Goal: Task Accomplishment & Management: Use online tool/utility

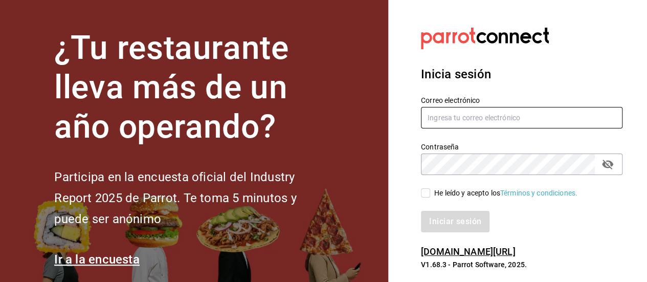
type input "[EMAIL_ADDRESS][DOMAIN_NAME]"
click at [424, 195] on input "He leído y acepto los Términos y condiciones." at bounding box center [425, 192] width 9 height 9
checkbox input "true"
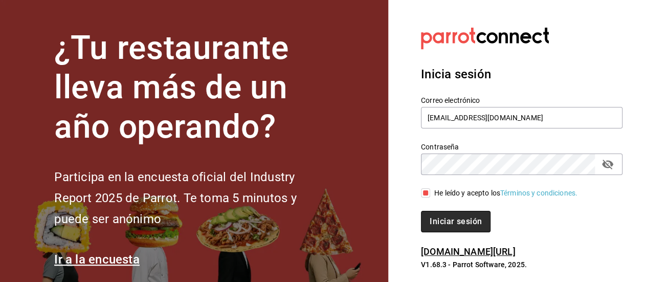
click at [435, 217] on button "Iniciar sesión" at bounding box center [456, 221] width 70 height 21
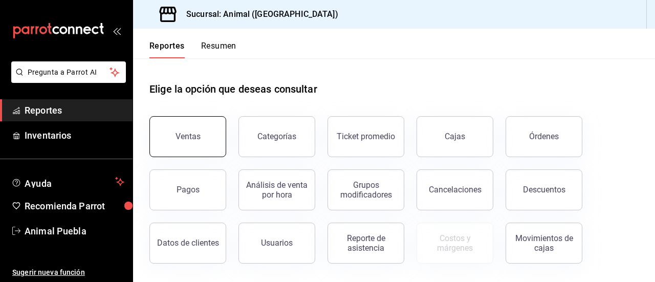
click at [186, 133] on div "Ventas" at bounding box center [187, 136] width 25 height 10
click at [186, 133] on html "Pregunta a Parrot AI Reportes Inventarios Ayuda Recomienda Parrot Animal Puebla…" at bounding box center [327, 141] width 655 height 282
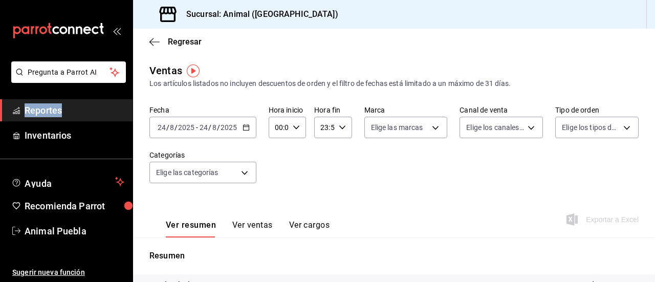
click at [243, 126] on \(Stroke\) "button" at bounding box center [246, 126] width 6 height 1
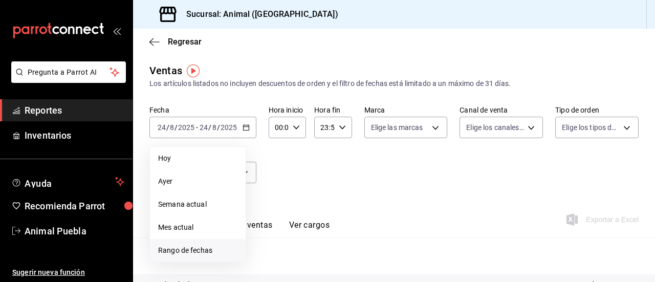
click at [198, 246] on span "Rango de fechas" at bounding box center [197, 250] width 79 height 11
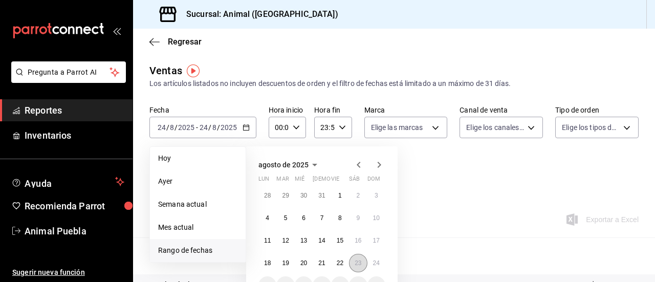
click at [355, 259] on abbr "23" at bounding box center [357, 262] width 7 height 7
click at [374, 259] on abbr "24" at bounding box center [376, 262] width 7 height 7
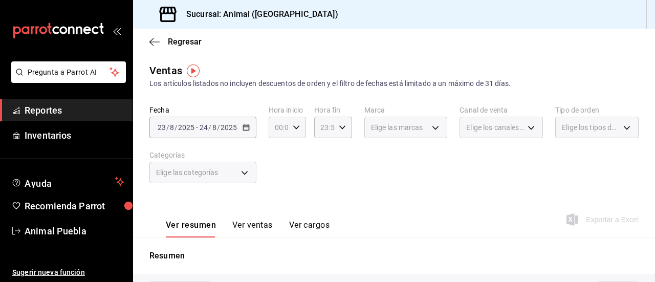
click at [290, 126] on div "00:00 Hora inicio" at bounding box center [287, 127] width 37 height 21
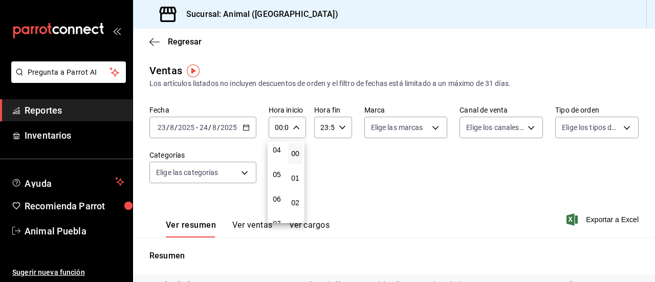
scroll to position [109, 0]
click at [278, 157] on button "05" at bounding box center [277, 167] width 14 height 20
type input "05:00"
click at [343, 127] on div at bounding box center [327, 141] width 655 height 282
click at [343, 127] on div "23:59 Hora fin" at bounding box center [332, 127] width 37 height 21
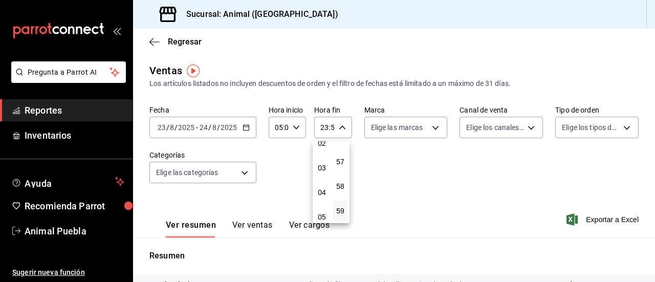
scroll to position [63, 0]
click at [321, 189] on span "04" at bounding box center [322, 188] width 2 height 8
click at [341, 151] on span "00" at bounding box center [340, 153] width 2 height 8
type input "04:00"
click at [431, 127] on div at bounding box center [327, 141] width 655 height 282
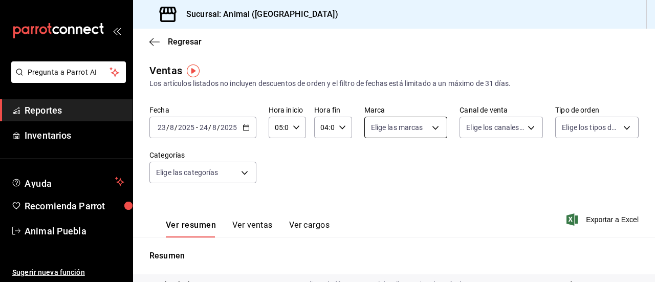
click at [434, 127] on body "Pregunta a Parrot AI Reportes Inventarios Ayuda Recomienda Parrot Animal Puebla…" at bounding box center [327, 141] width 655 height 282
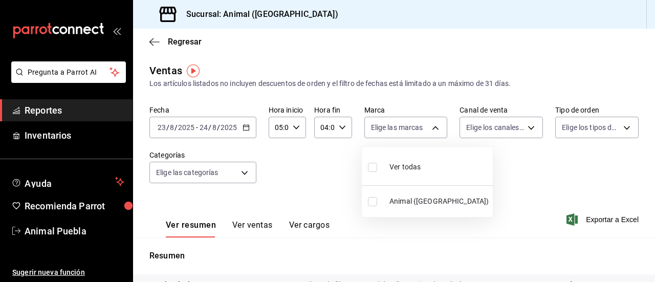
click at [372, 170] on input "checkbox" at bounding box center [372, 167] width 9 height 9
checkbox input "true"
type input "96838179-8fbb-4073-aae3-1789726318c8"
checkbox input "true"
click at [528, 126] on div at bounding box center [327, 141] width 655 height 282
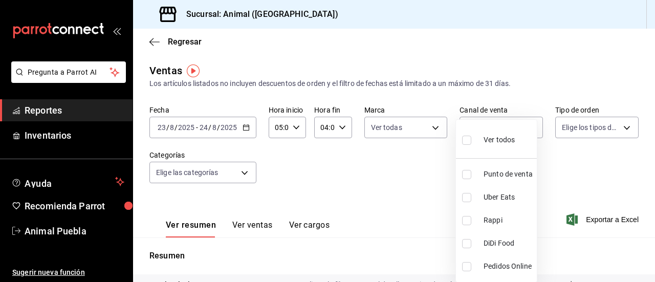
click at [528, 126] on body "Pregunta a Parrot AI Reportes Inventarios Ayuda Recomienda Parrot Animal Puebla…" at bounding box center [327, 141] width 655 height 282
click at [463, 137] on input "checkbox" at bounding box center [466, 140] width 9 height 9
checkbox input "true"
type input "PARROT,UBER_EATS,RAPPI,DIDI_FOOD,ONLINE"
checkbox input "true"
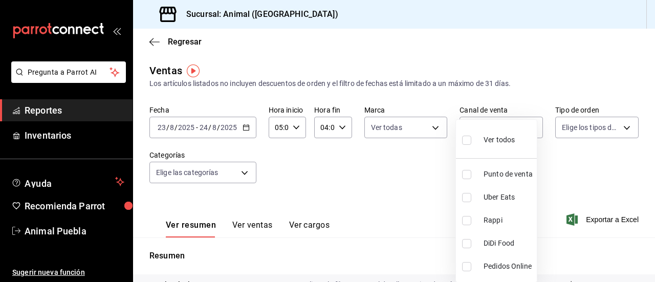
checkbox input "true"
click at [620, 129] on div at bounding box center [327, 141] width 655 height 282
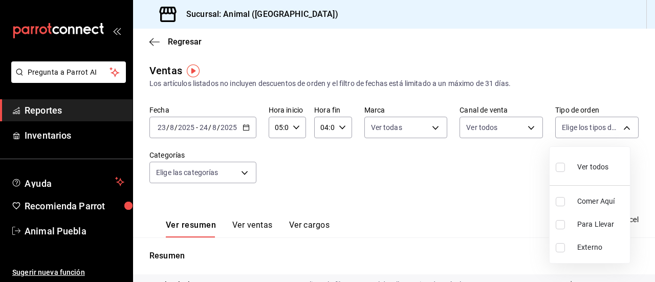
click at [620, 129] on body "Pregunta a Parrot AI Reportes Inventarios Ayuda Recomienda Parrot Animal Puebla…" at bounding box center [327, 141] width 655 height 282
click at [560, 164] on input "checkbox" at bounding box center [560, 167] width 9 height 9
checkbox input "true"
type input "89cc3392-1a89-49ed-91c4-e66ea58282e1,025cf6ae-25b7-4698-bb98-3d77af74a196,EXTER…"
checkbox input "true"
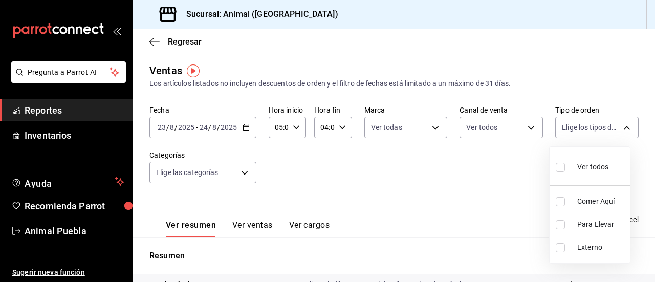
checkbox input "true"
click at [244, 171] on div at bounding box center [327, 141] width 655 height 282
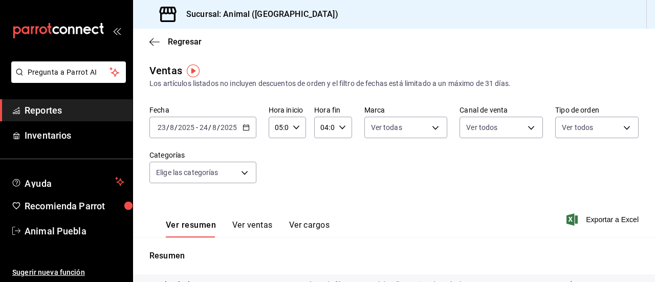
click at [244, 171] on body "Pregunta a Parrot AI Reportes Inventarios Ayuda Recomienda Parrot Animal Puebla…" at bounding box center [327, 141] width 655 height 282
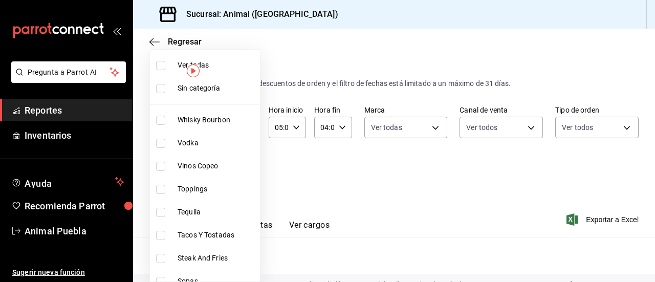
click at [161, 68] on input "checkbox" at bounding box center [160, 65] width 9 height 9
checkbox input "true"
type input "696422f3-042f-4992-a796-20cec1d2addd,ab2f2cdd-2d2d-455a-bd59-969ed93fbee5,5744a…"
checkbox input "true"
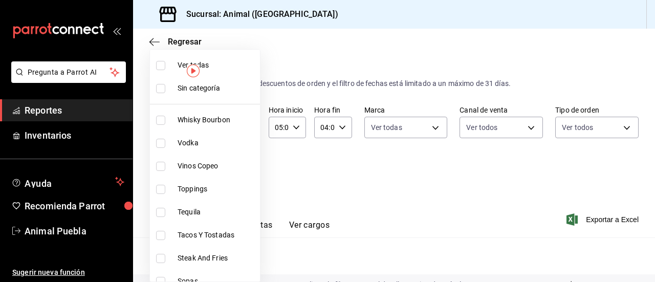
checkbox input "true"
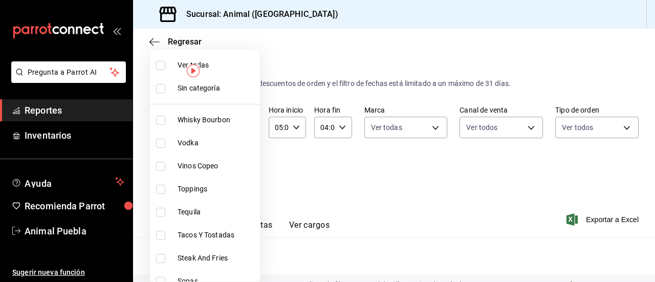
checkbox input "true"
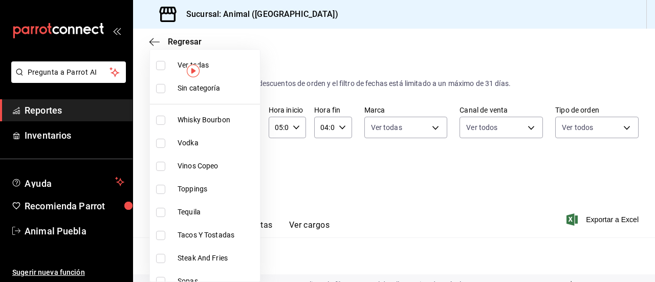
checkbox input "true"
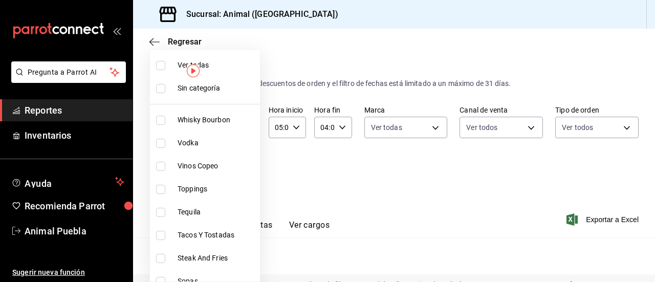
checkbox input "true"
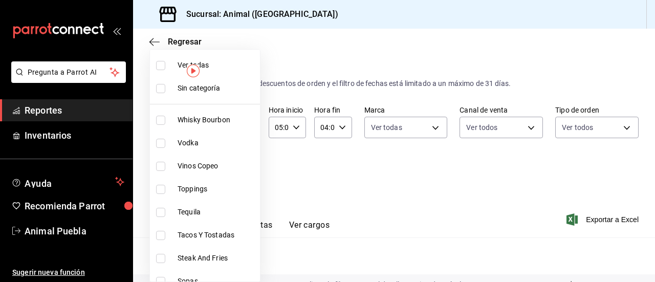
checkbox input "true"
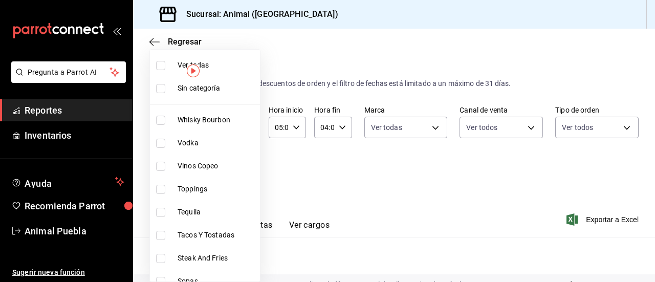
checkbox input "true"
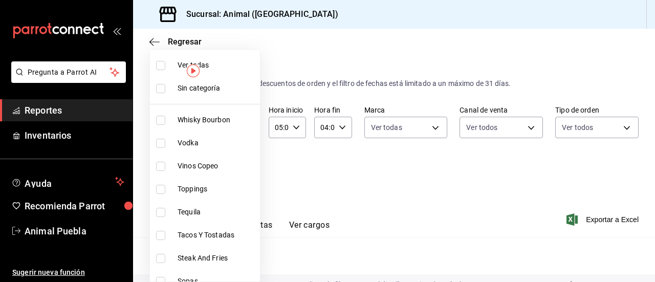
checkbox input "true"
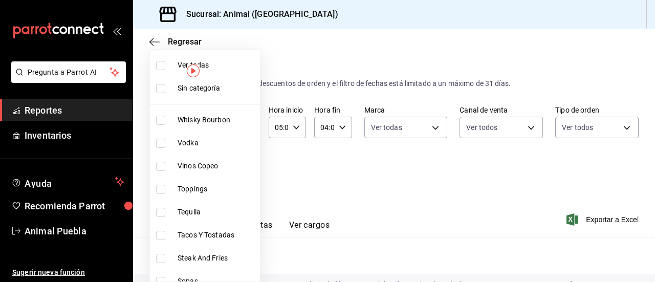
checkbox input "true"
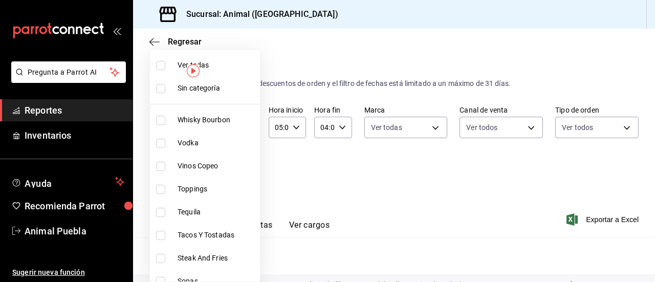
checkbox input "true"
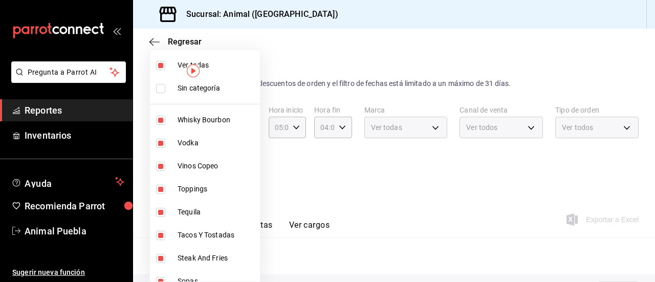
click at [159, 88] on input "checkbox" at bounding box center [160, 88] width 9 height 9
checkbox input "true"
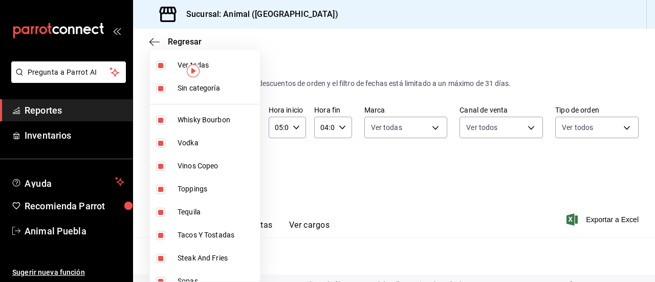
click at [429, 178] on div at bounding box center [327, 141] width 655 height 282
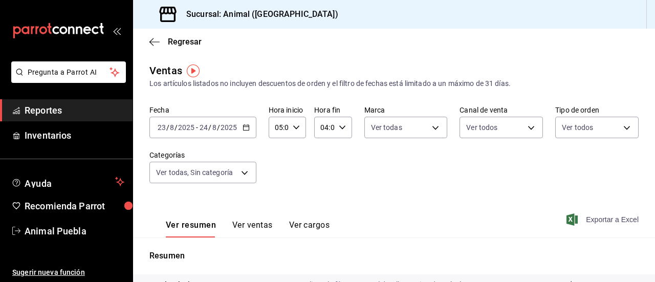
click at [581, 219] on span "Exportar a Excel" at bounding box center [603, 219] width 70 height 12
